Goal: Task Accomplishment & Management: Use online tool/utility

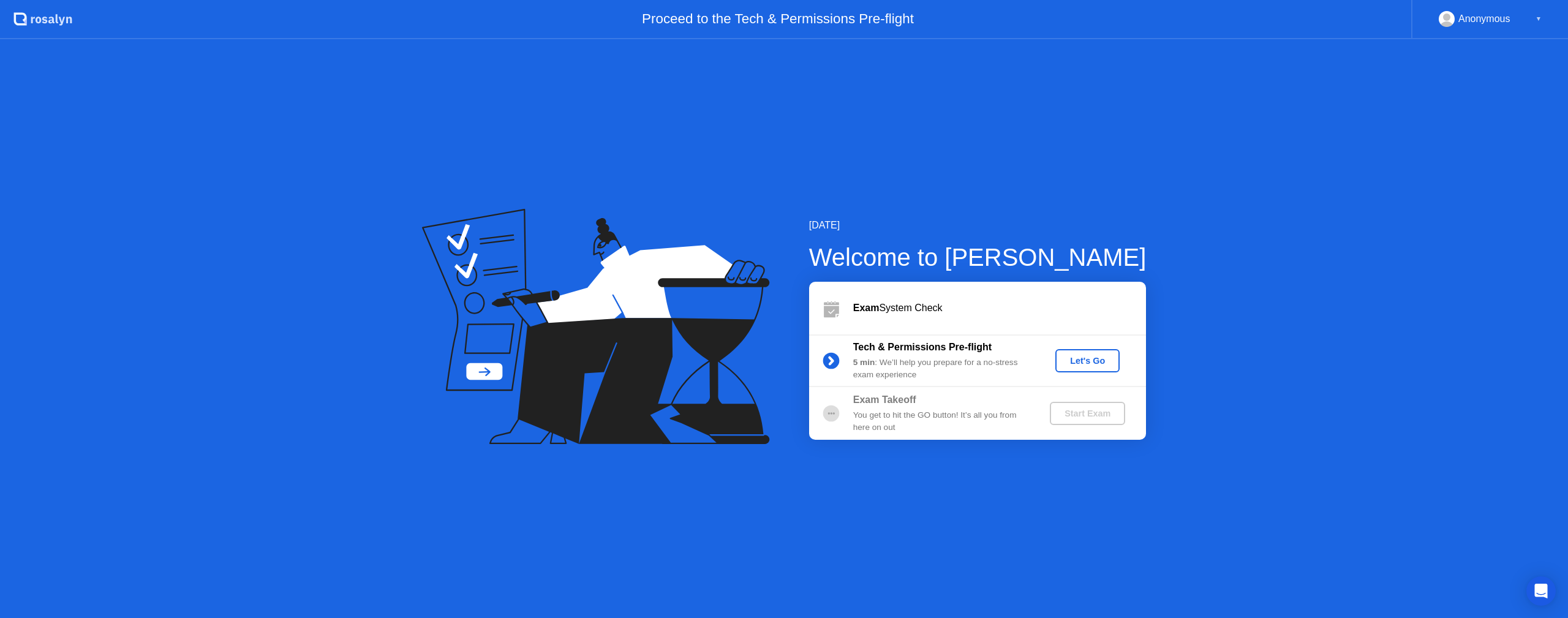
click at [356, 393] on div "[DATE] Welcome to [PERSON_NAME] Exam System Check Tech & Permissions Pre-flight…" at bounding box center [784, 328] width 1568 height 579
click at [1096, 358] on div "Let's Go" at bounding box center [1087, 360] width 54 height 9
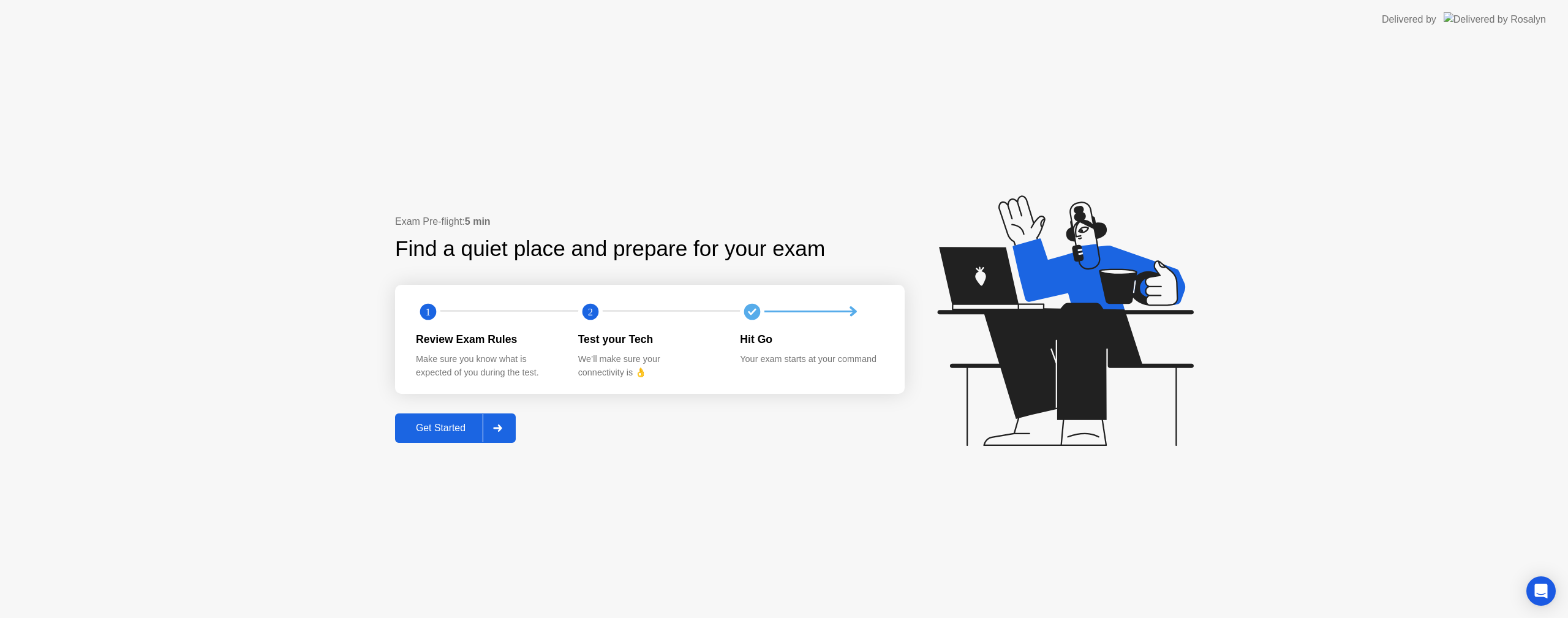
click at [447, 424] on div "Get Started" at bounding box center [440, 428] width 84 height 11
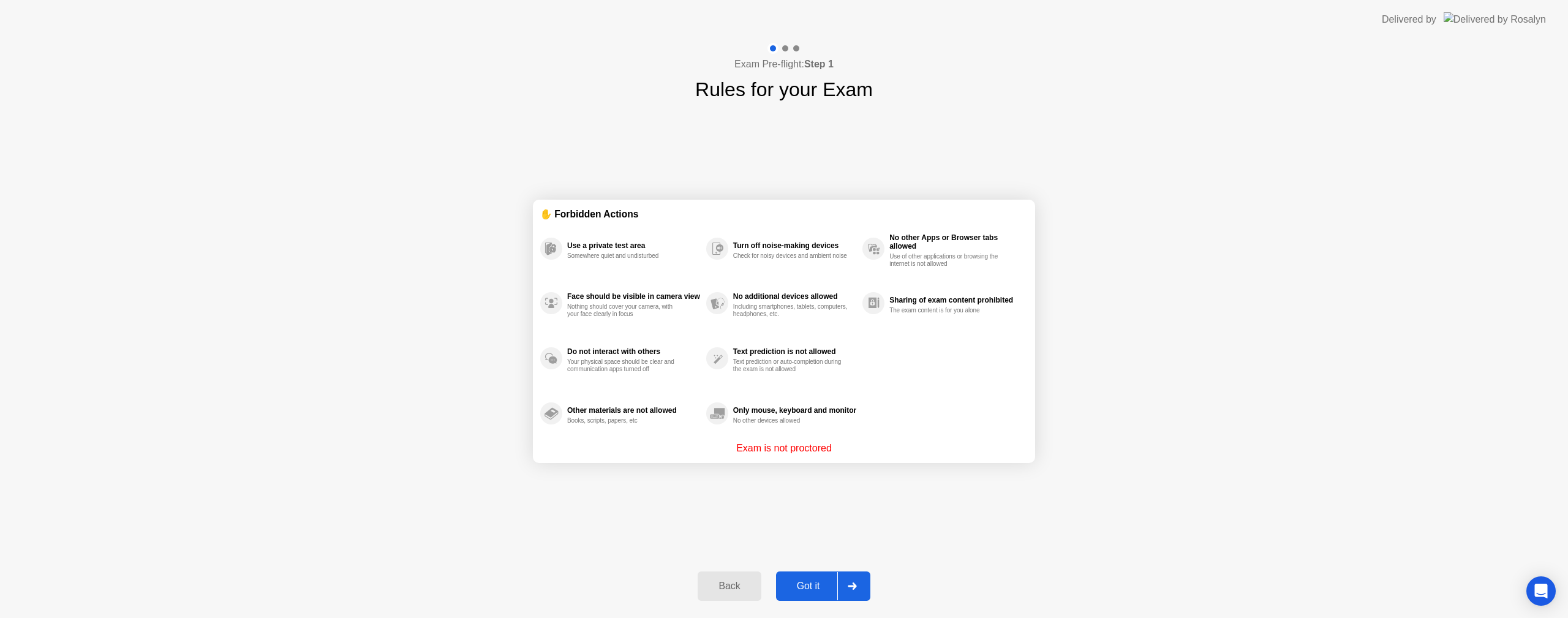
click at [831, 590] on div "Got it" at bounding box center [808, 586] width 58 height 11
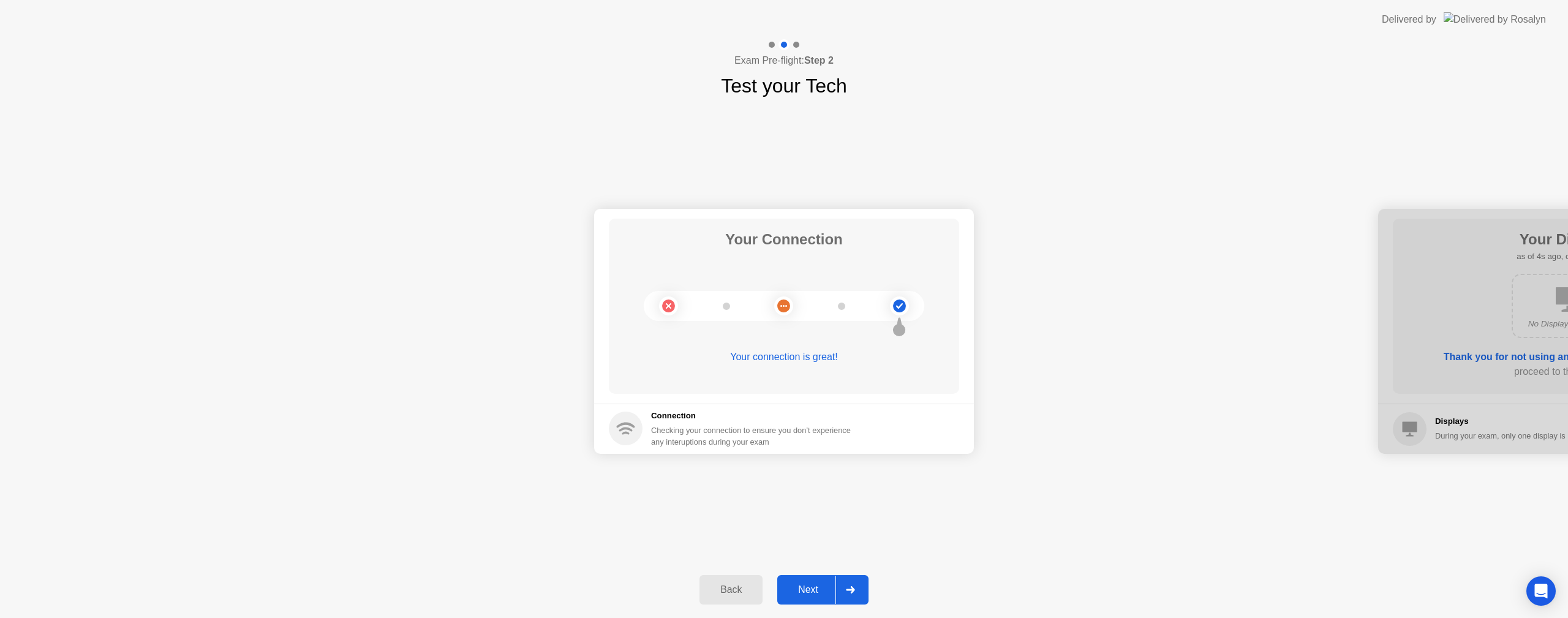
click at [812, 595] on div "Next" at bounding box center [808, 589] width 54 height 11
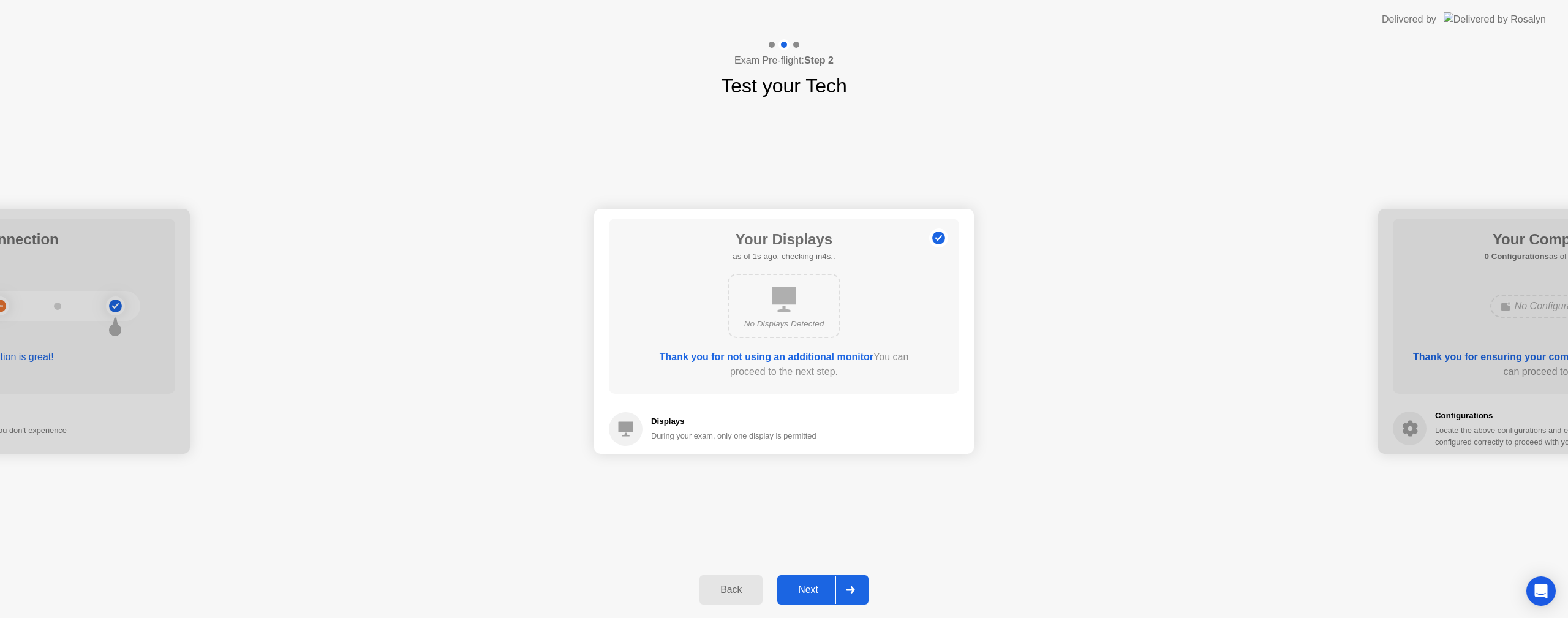
click at [810, 589] on div "Next" at bounding box center [808, 589] width 54 height 11
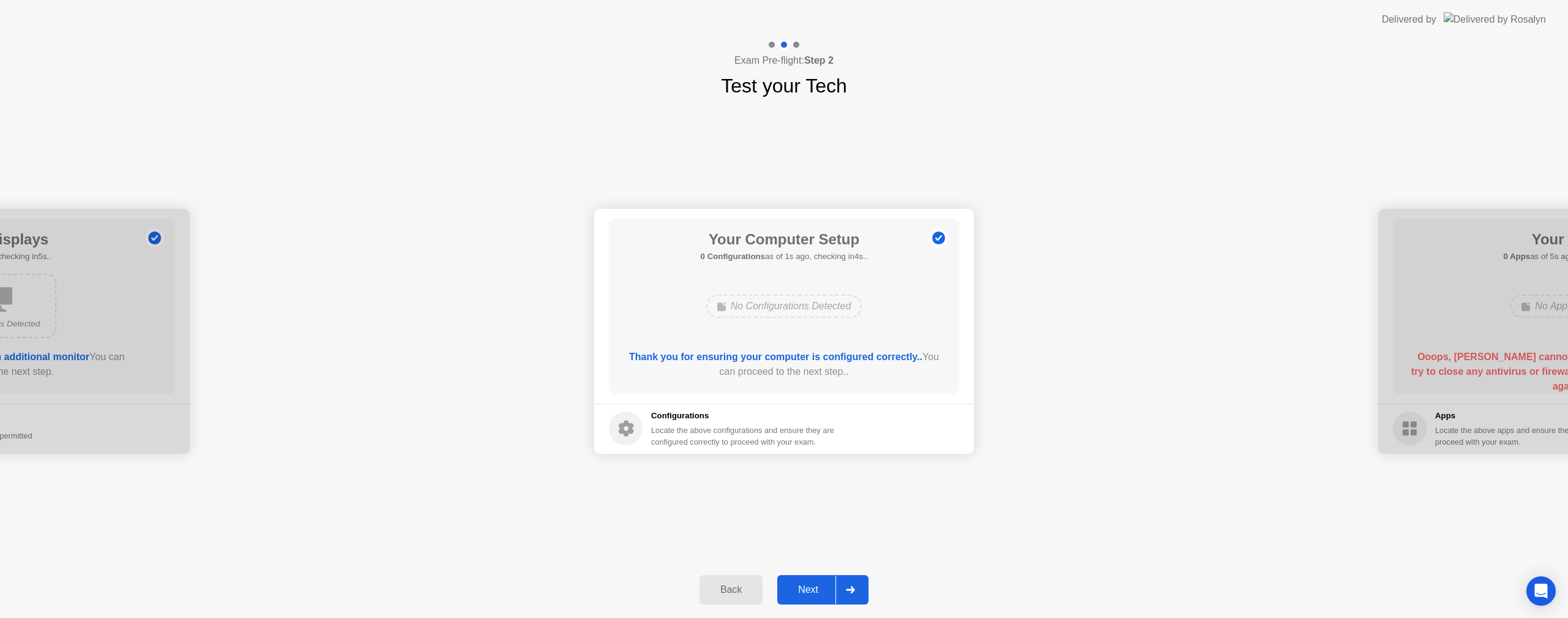
click at [809, 590] on div "Next" at bounding box center [808, 589] width 54 height 11
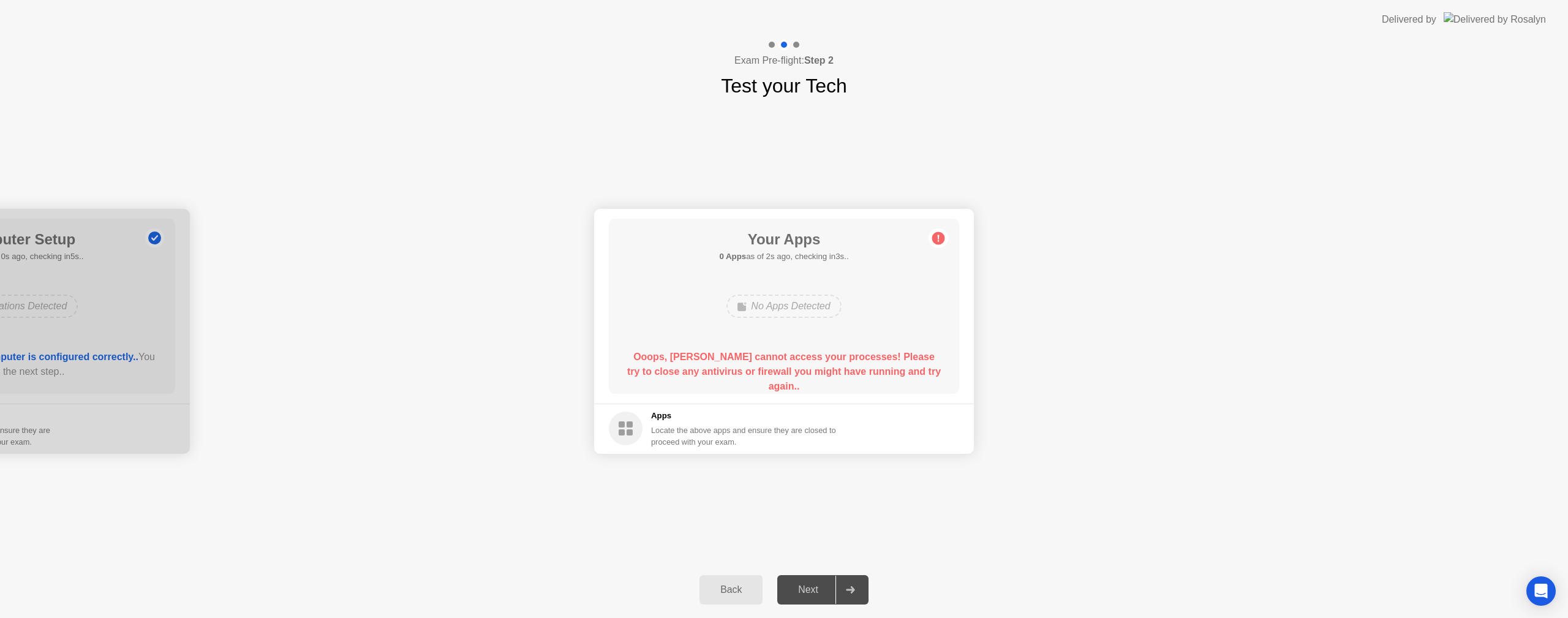
click at [337, 481] on div "Your Connection Your connection is great! Connection Checking your connection t…" at bounding box center [784, 331] width 1568 height 461
click at [735, 593] on div "Back" at bounding box center [731, 589] width 56 height 11
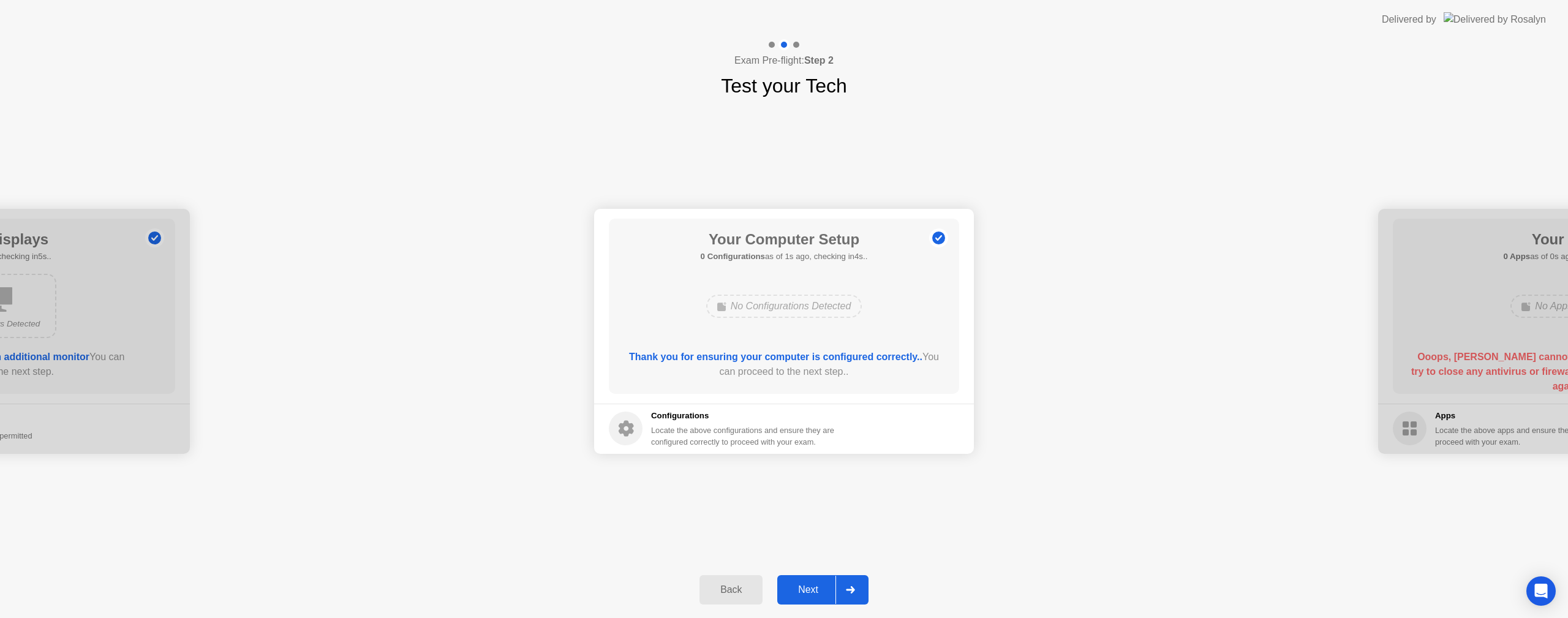
click at [804, 591] on div "Next" at bounding box center [808, 589] width 54 height 11
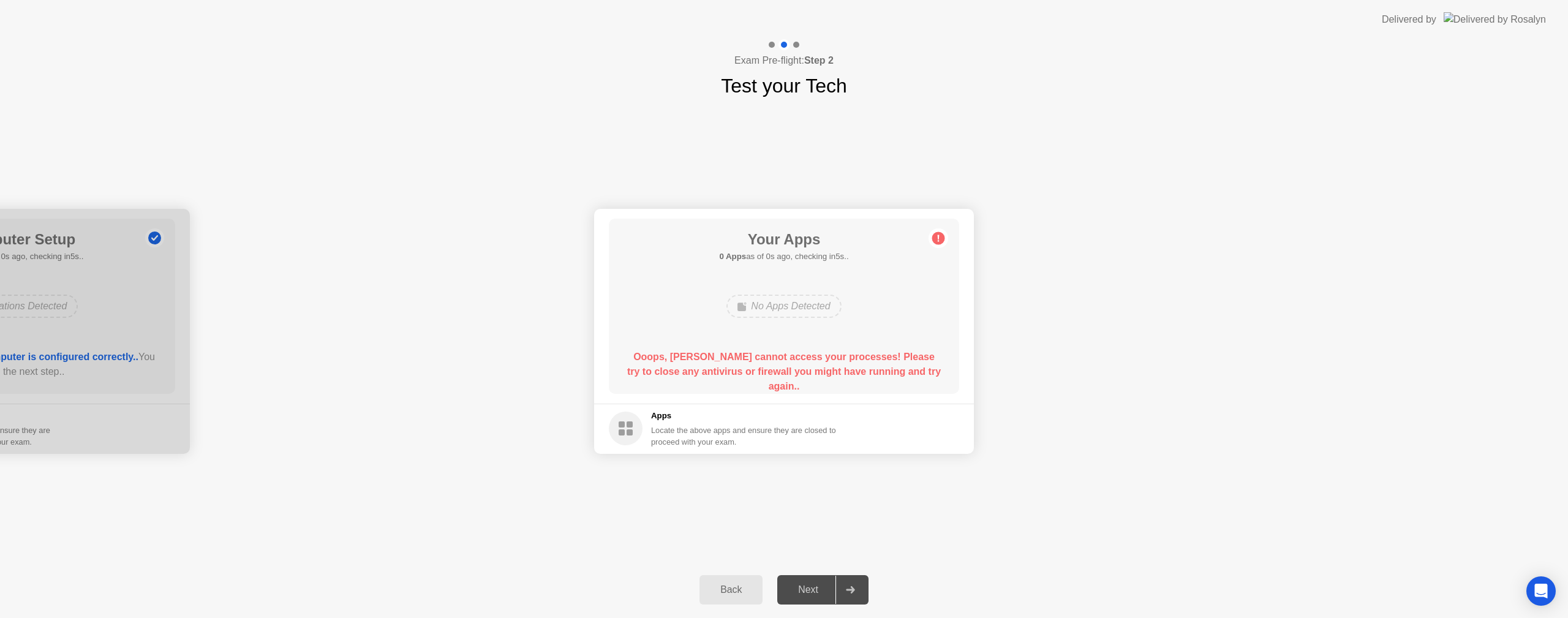
click at [937, 240] on circle at bounding box center [938, 238] width 13 height 13
